Goal: Check status: Check status

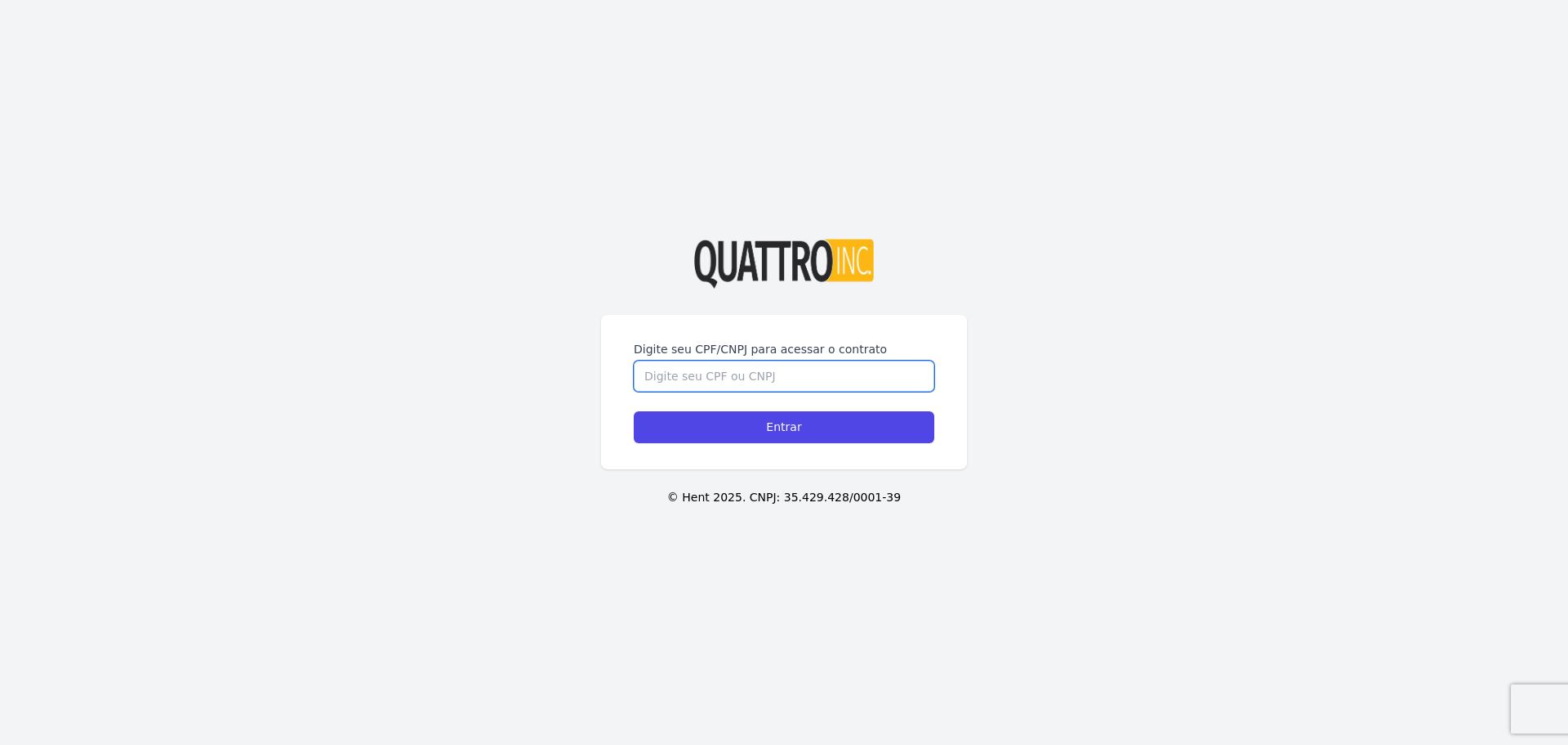
click at [688, 371] on input "Digite seu CPF/CNPJ para acessar o contrato" at bounding box center [784, 376] width 301 height 31
type input "52765065829"
click at [634, 411] on input "Entrar" at bounding box center [784, 427] width 301 height 32
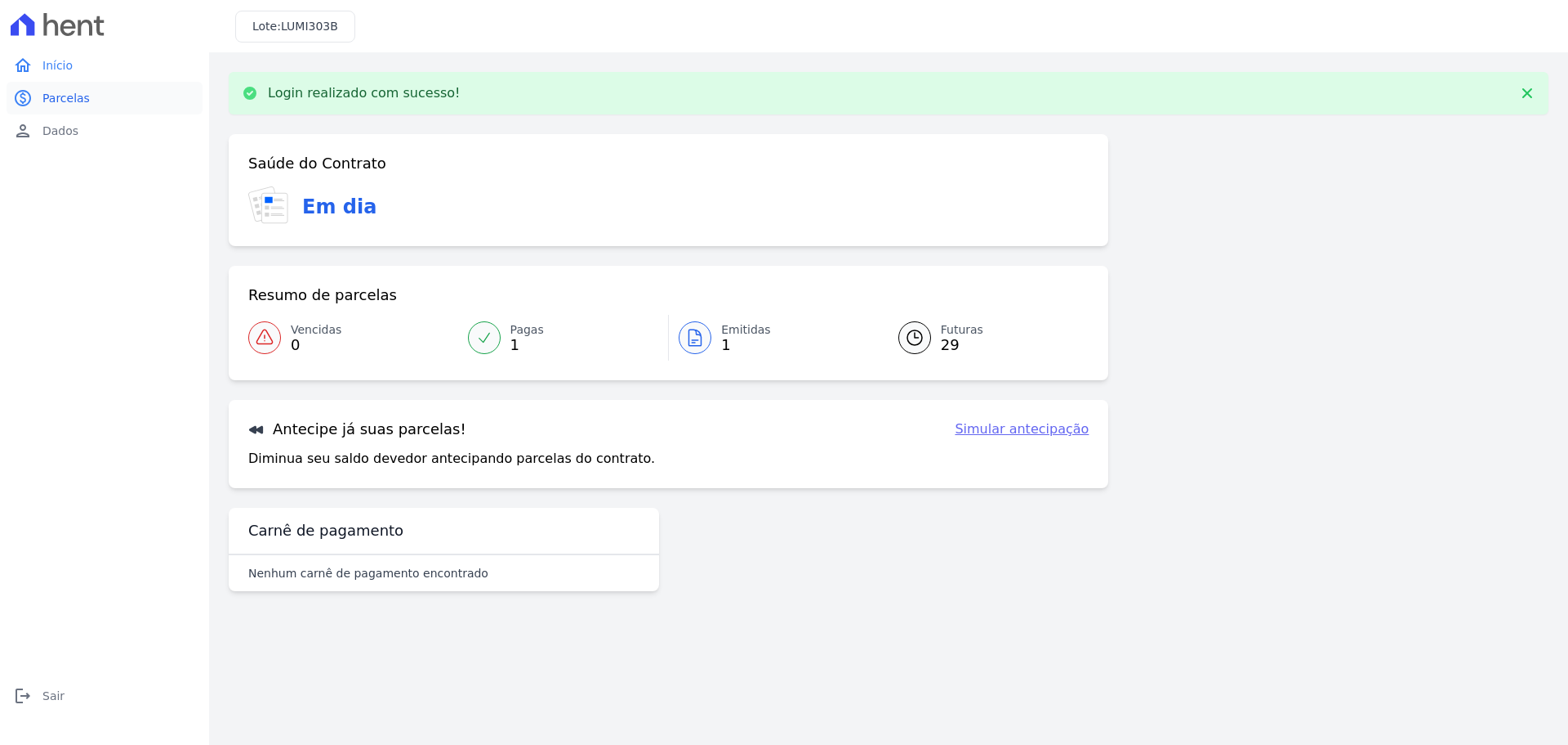
click at [122, 98] on link "paid Parcelas" at bounding box center [104, 98] width 196 height 33
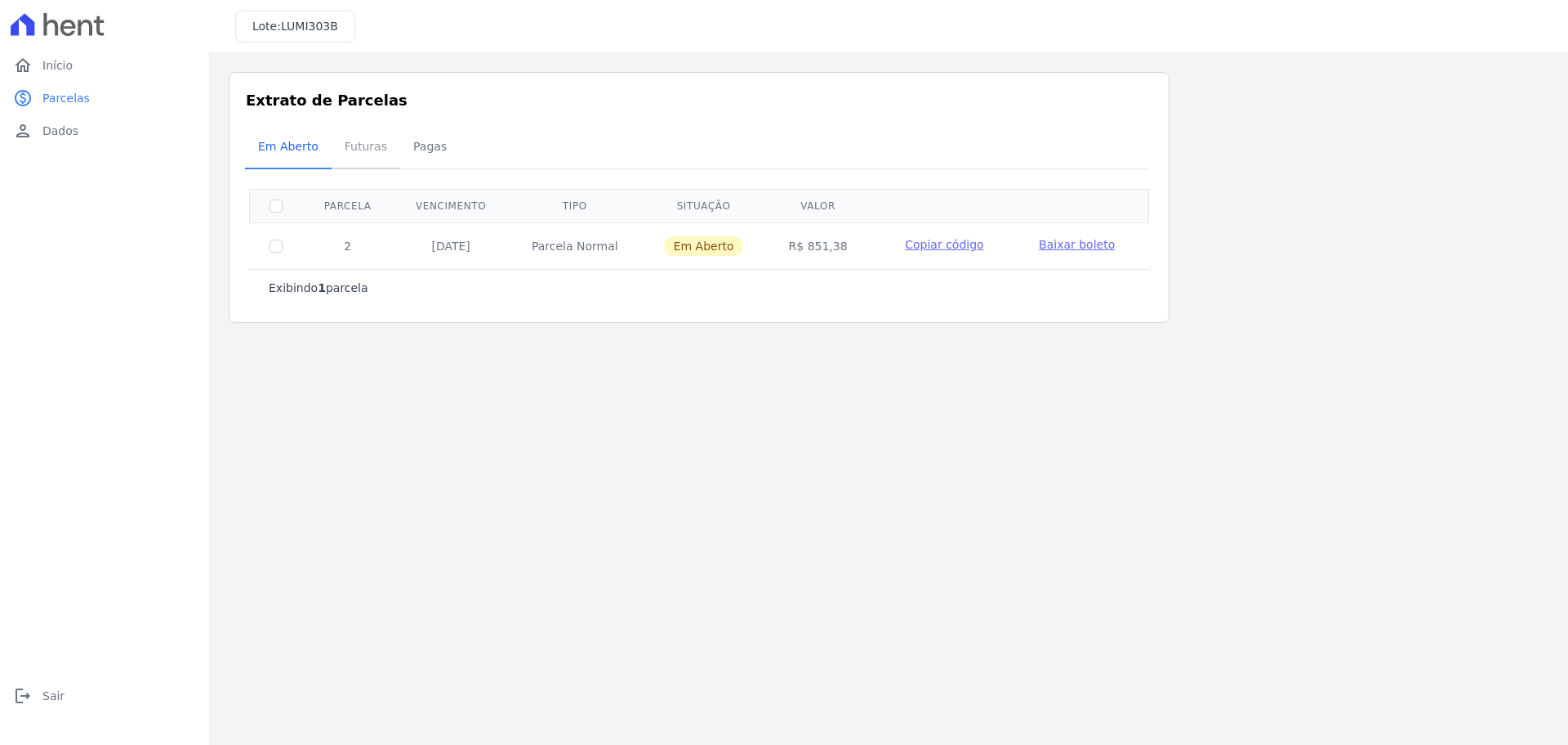
click at [354, 142] on span "Futuras" at bounding box center [366, 146] width 62 height 33
